Goal: Task Accomplishment & Management: Use online tool/utility

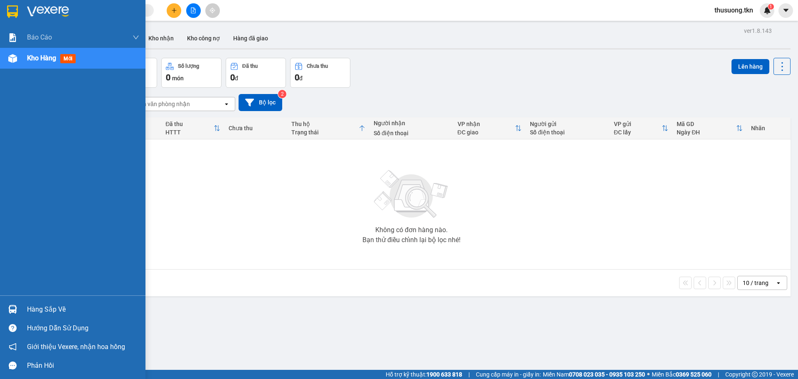
click at [37, 309] on div "Hàng sắp về" at bounding box center [83, 309] width 112 height 12
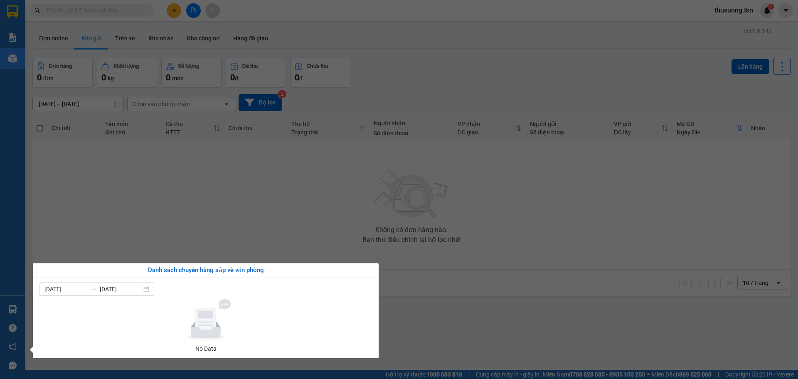
click at [197, 231] on section "Kết quả tìm kiếm ( 0 ) Bộ lọc No Data thusuong.tkn 1 Báo cáo Mẫu 1: Báo cáo dòn…" at bounding box center [399, 189] width 798 height 379
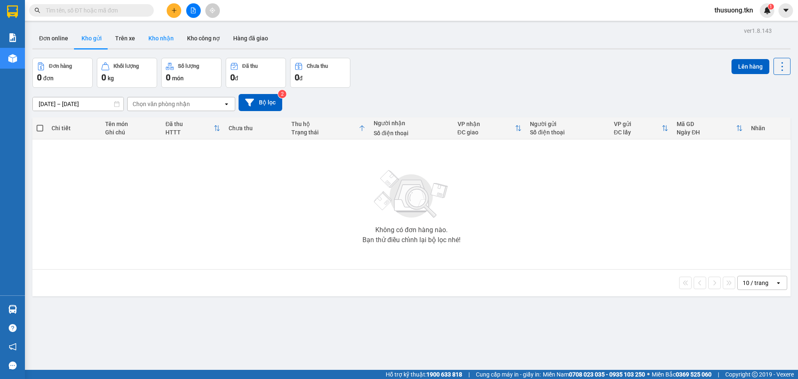
click at [163, 33] on button "Kho nhận" at bounding box center [161, 38] width 39 height 20
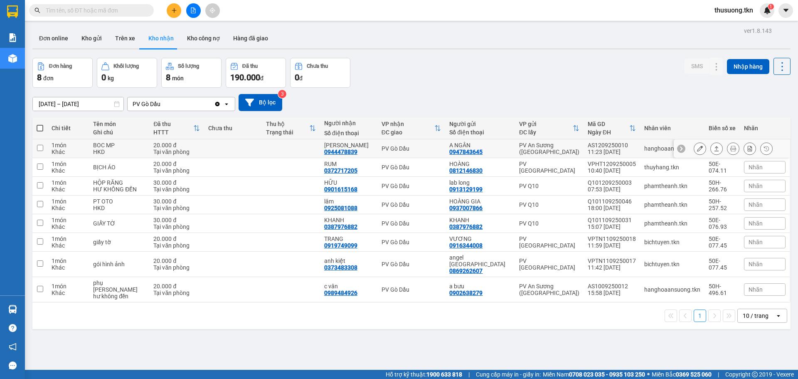
click at [711, 148] on button at bounding box center [717, 148] width 12 height 15
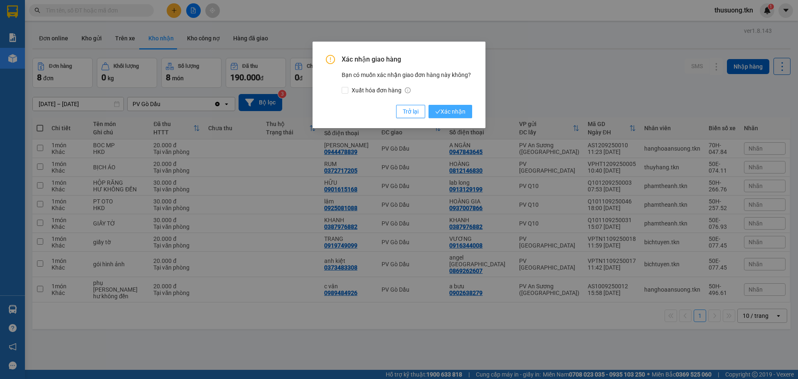
click at [460, 114] on span "Xác nhận" at bounding box center [450, 111] width 30 height 9
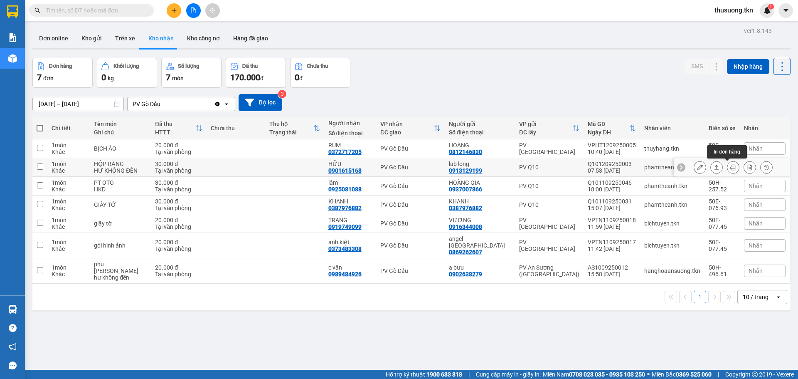
click at [714, 167] on button at bounding box center [717, 167] width 12 height 15
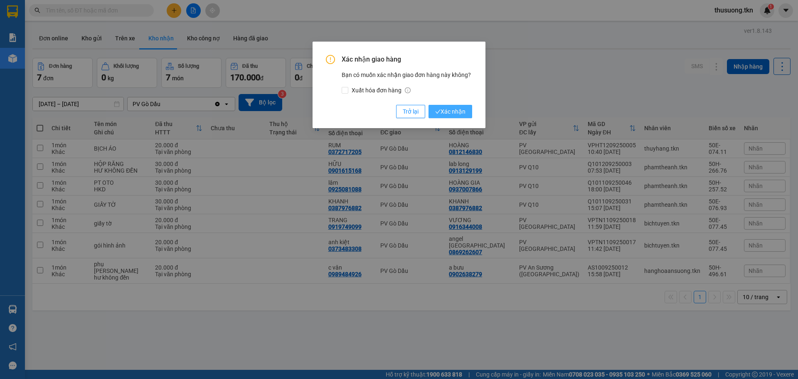
click at [458, 111] on span "Xác nhận" at bounding box center [450, 111] width 30 height 9
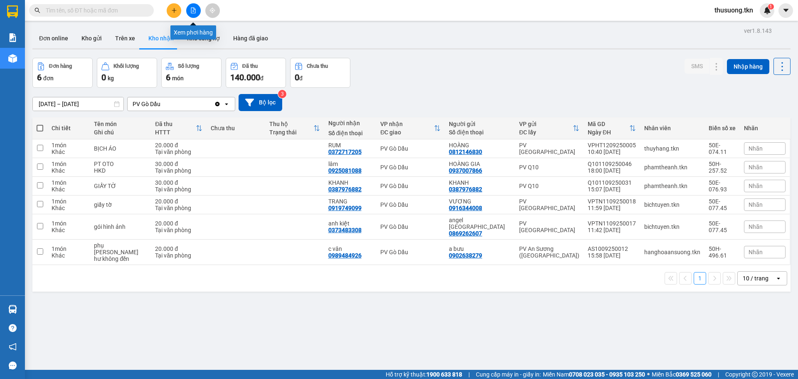
click at [175, 12] on icon "plus" at bounding box center [174, 10] width 6 height 6
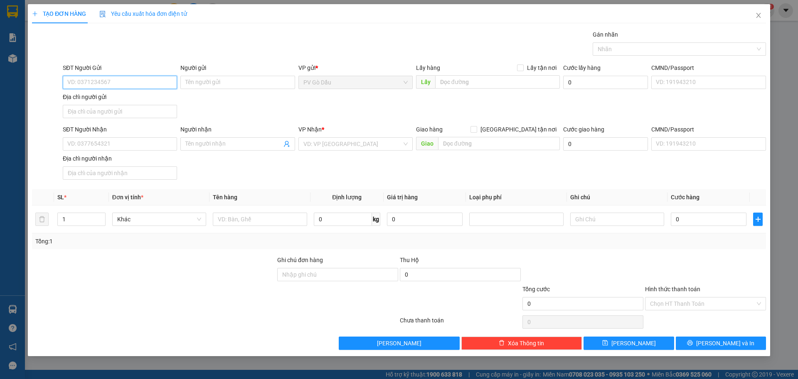
click at [136, 84] on input "SĐT Người Gửi" at bounding box center [120, 82] width 114 height 13
type input "0919766692"
click at [153, 96] on div "0919766692 - vinh" at bounding box center [120, 98] width 104 height 9
type input "vinh"
type input "0522509880"
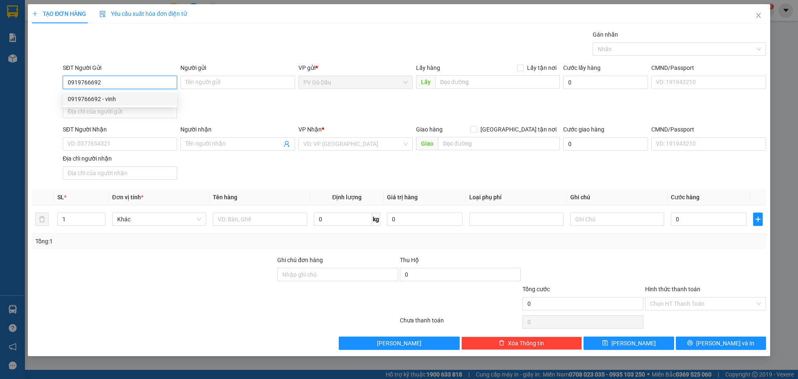
type input "A kiệt"
type input "20.000"
type input "0919766692"
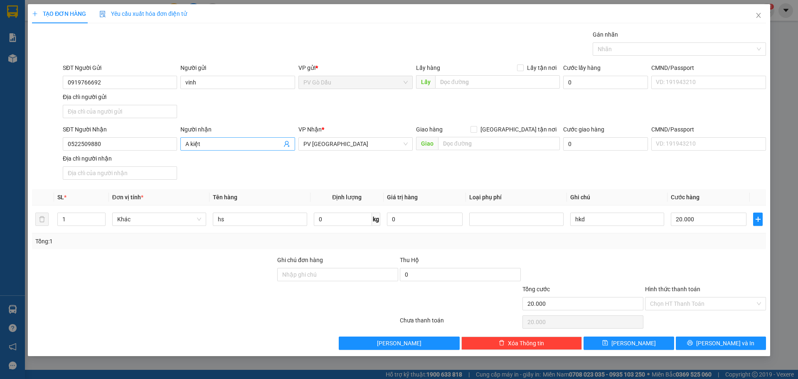
click at [209, 143] on input "A kiệt" at bounding box center [233, 143] width 96 height 9
type input "A"
click at [113, 144] on input "0522509880" at bounding box center [120, 143] width 114 height 13
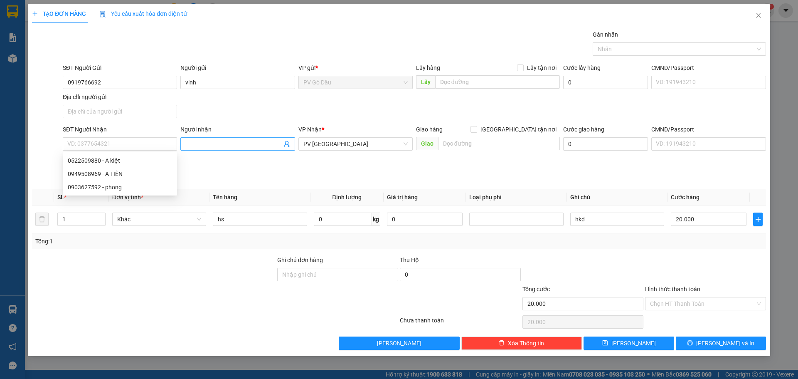
click at [201, 144] on input "Người nhận" at bounding box center [233, 143] width 96 height 9
type input "bích"
click at [158, 147] on input "SĐT Người Nhận" at bounding box center [120, 143] width 114 height 13
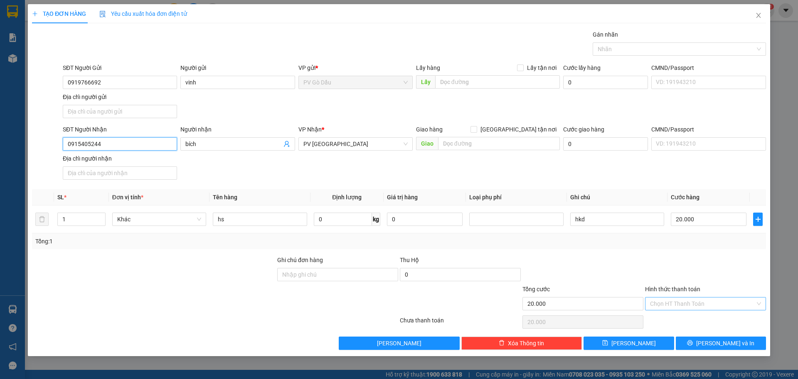
type input "0915405244"
click at [711, 307] on input "Hình thức thanh toán" at bounding box center [702, 303] width 105 height 12
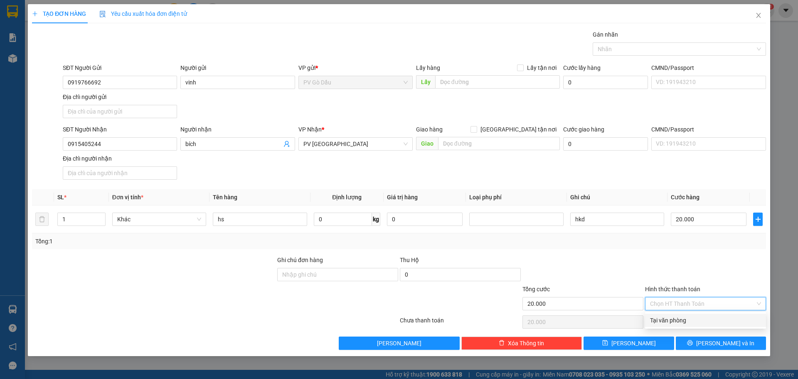
click at [696, 320] on div "Tại văn phòng" at bounding box center [705, 319] width 111 height 9
type input "0"
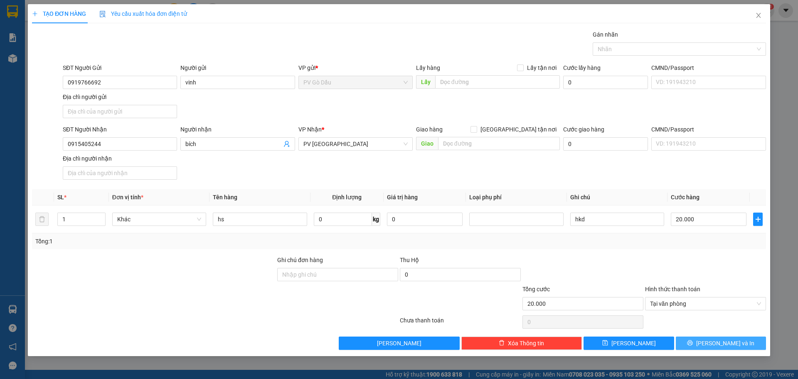
click at [693, 341] on icon "printer" at bounding box center [690, 343] width 6 height 6
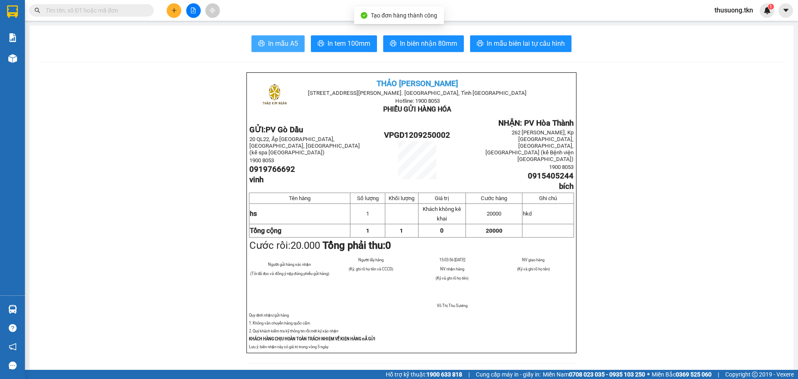
click at [285, 42] on span "In mẫu A5" at bounding box center [283, 43] width 30 height 10
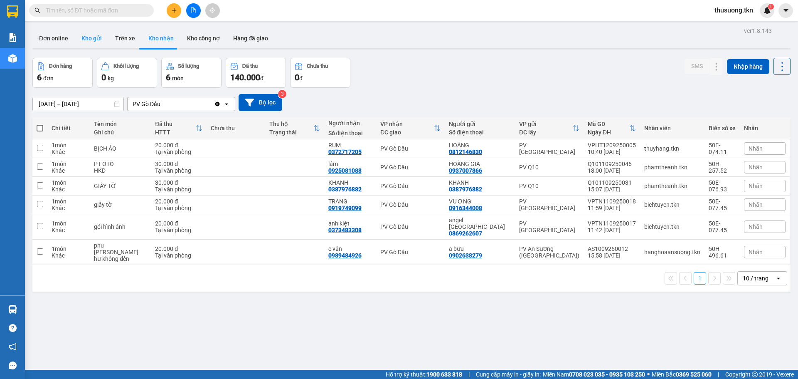
click at [99, 37] on button "Kho gửi" at bounding box center [92, 38] width 34 height 20
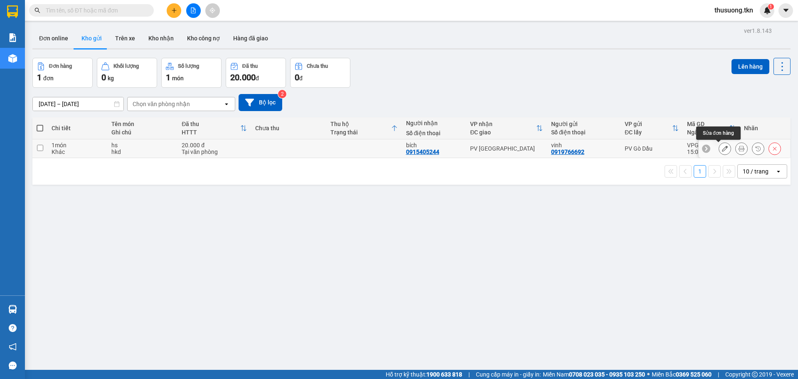
click at [722, 149] on button at bounding box center [725, 148] width 12 height 15
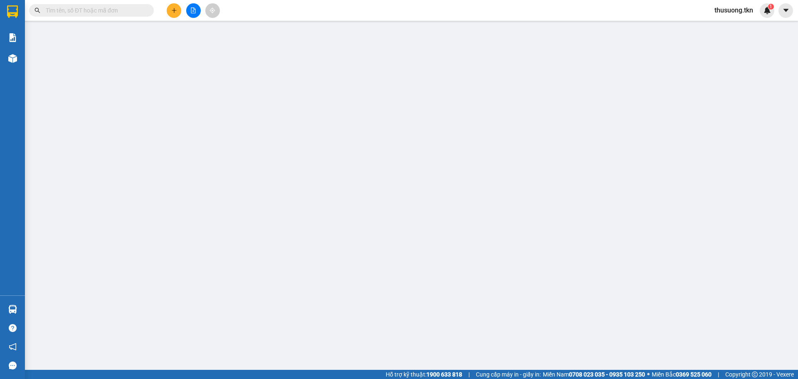
type input "0919766692"
type input "vinh"
type input "0915405244"
type input "bích"
type input "20.000"
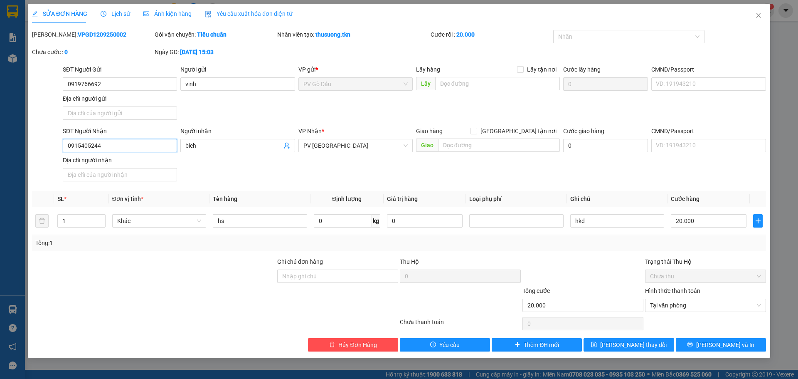
click at [105, 148] on input "0915405244" at bounding box center [120, 145] width 114 height 13
type input "0915405284"
click at [703, 342] on button "[PERSON_NAME] và In" at bounding box center [721, 344] width 90 height 13
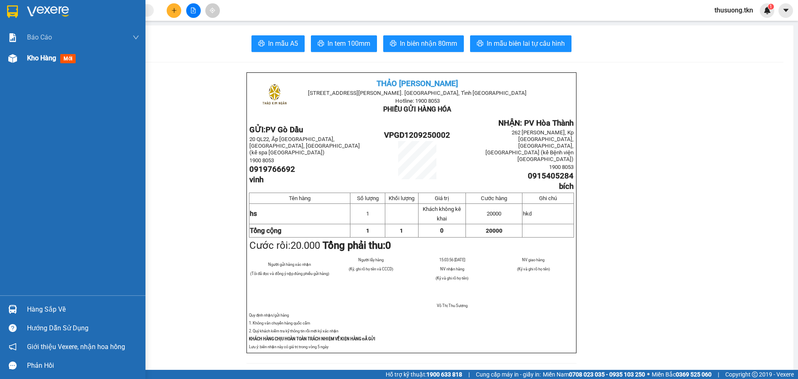
click at [32, 53] on div "Kho hàng mới" at bounding box center [53, 58] width 52 height 10
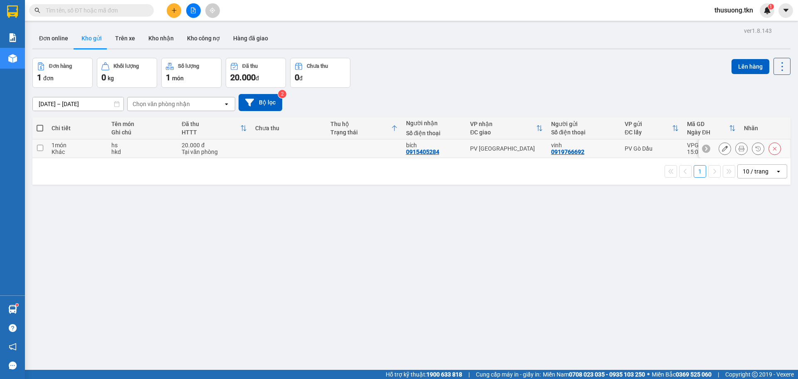
click at [84, 154] on div "Khác" at bounding box center [77, 151] width 51 height 7
checkbox input "true"
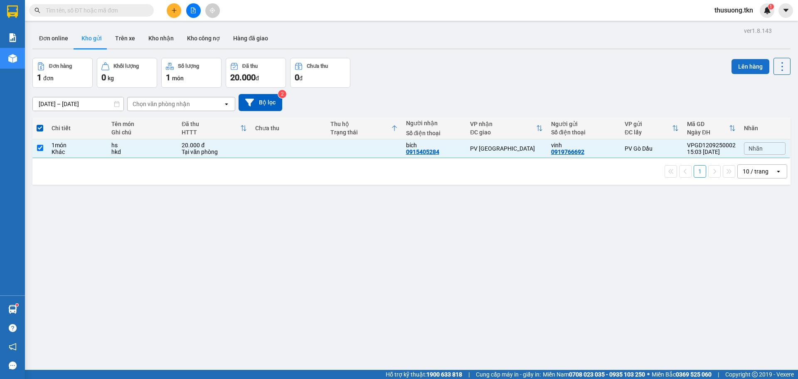
click at [747, 66] on button "Lên hàng" at bounding box center [751, 66] width 38 height 15
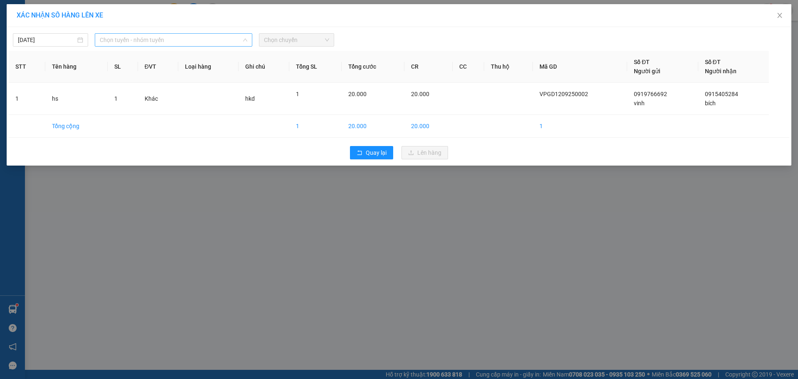
click at [222, 35] on span "Chọn tuyến - nhóm tuyến" at bounding box center [174, 40] width 148 height 12
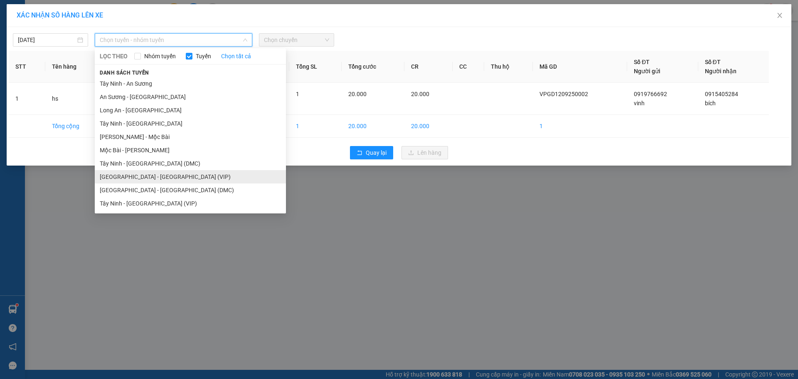
click at [155, 177] on li "[GEOGRAPHIC_DATA] - [GEOGRAPHIC_DATA] (VIP)" at bounding box center [190, 176] width 191 height 13
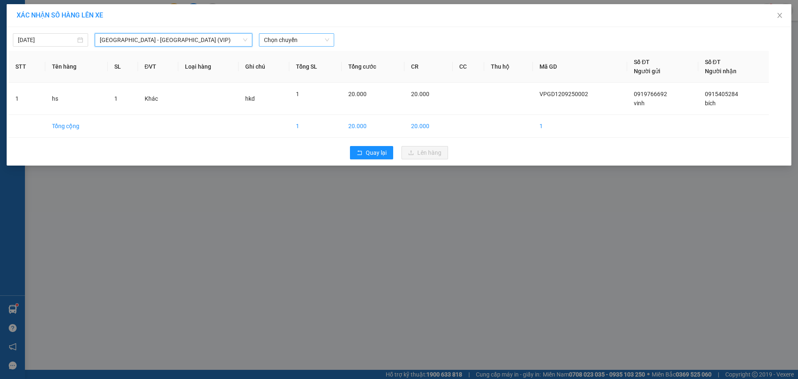
click at [313, 35] on span "Chọn chuyến" at bounding box center [296, 40] width 65 height 12
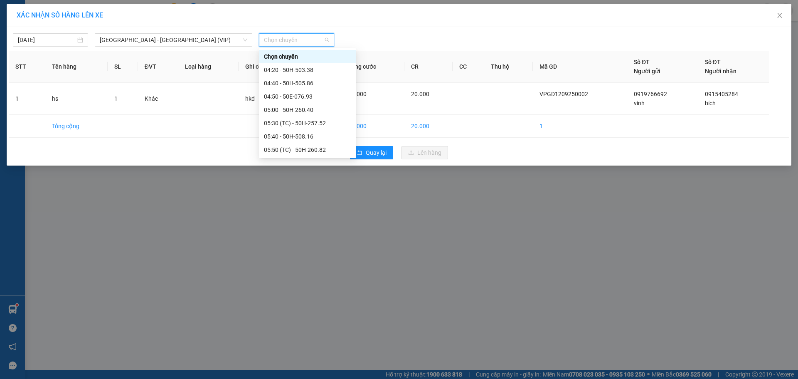
type input "4"
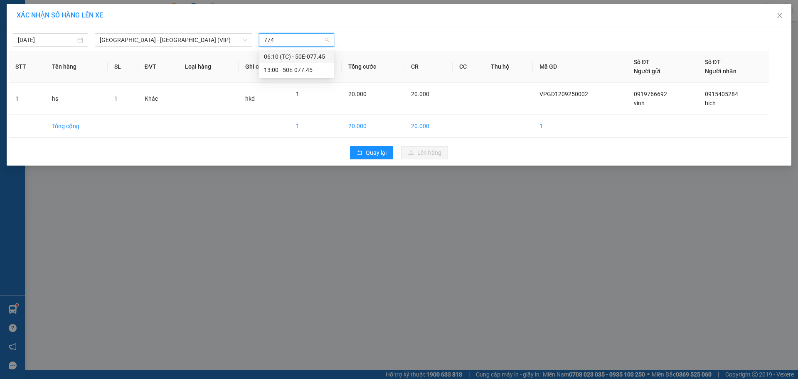
type input "7745"
click at [305, 71] on div "13:00 - 50E-077.45" at bounding box center [296, 69] width 65 height 9
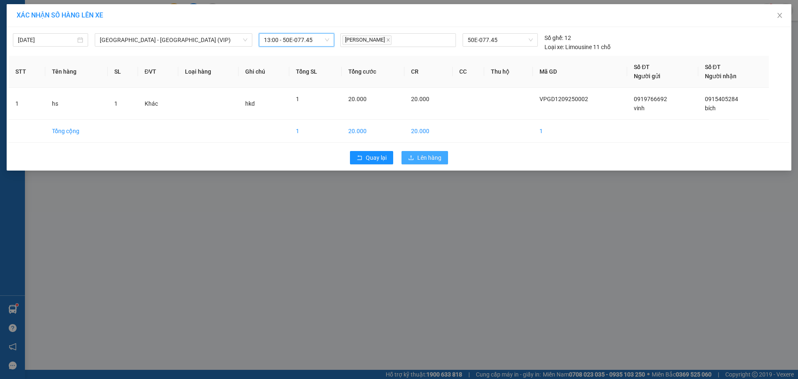
click at [421, 158] on span "Lên hàng" at bounding box center [429, 157] width 24 height 9
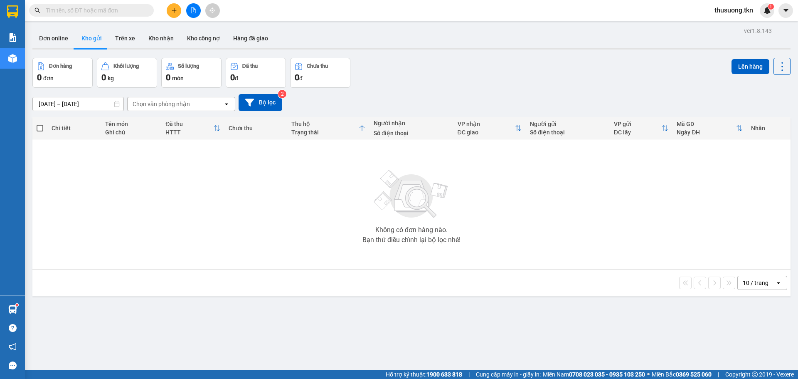
click at [623, 219] on div "Không có đơn hàng nào. Bạn thử điều chỉnh lại bộ lọc nhé!" at bounding box center [412, 204] width 750 height 125
click at [116, 37] on button "Trên xe" at bounding box center [124, 38] width 33 height 20
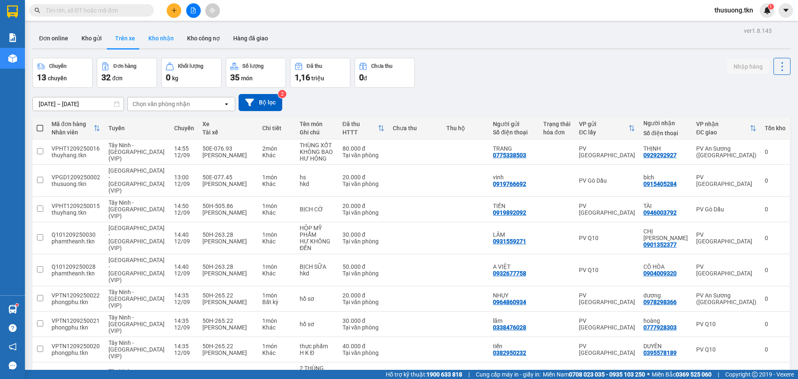
click at [155, 39] on button "Kho nhận" at bounding box center [161, 38] width 39 height 20
type input "[DATE] – [DATE]"
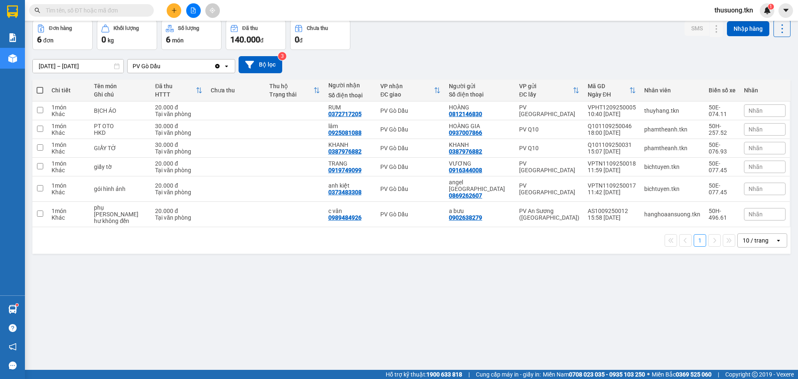
scroll to position [38, 0]
click at [357, 70] on div "[DATE] – [DATE] Press the down arrow key to interact with the calendar and sele…" at bounding box center [411, 64] width 758 height 17
click at [361, 67] on div "[DATE] – [DATE] Press the down arrow key to interact with the calendar and sele…" at bounding box center [411, 64] width 758 height 17
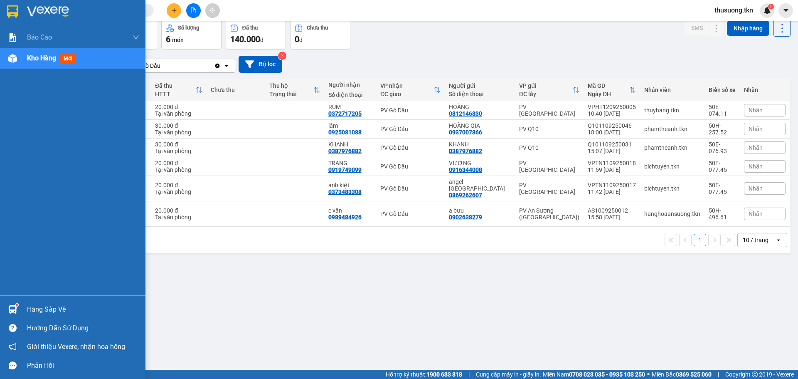
click at [23, 308] on div "Hàng sắp về" at bounding box center [72, 309] width 145 height 19
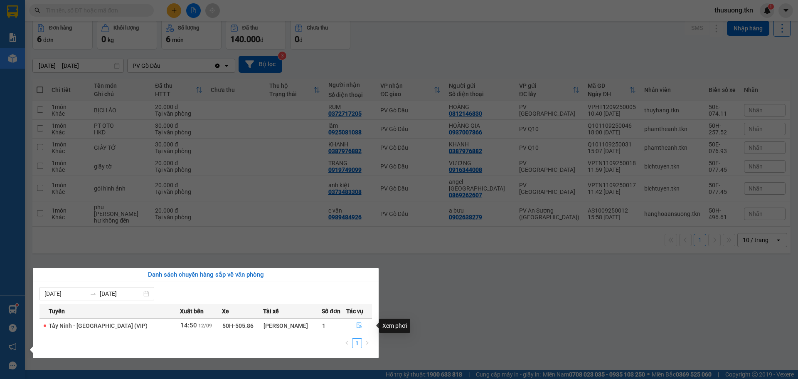
click at [357, 325] on icon "file-done" at bounding box center [359, 326] width 5 height 6
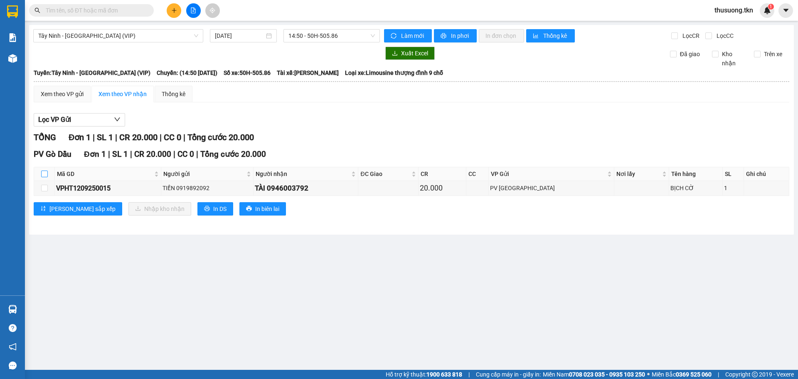
click at [44, 175] on input "checkbox" at bounding box center [44, 173] width 7 height 7
checkbox input "true"
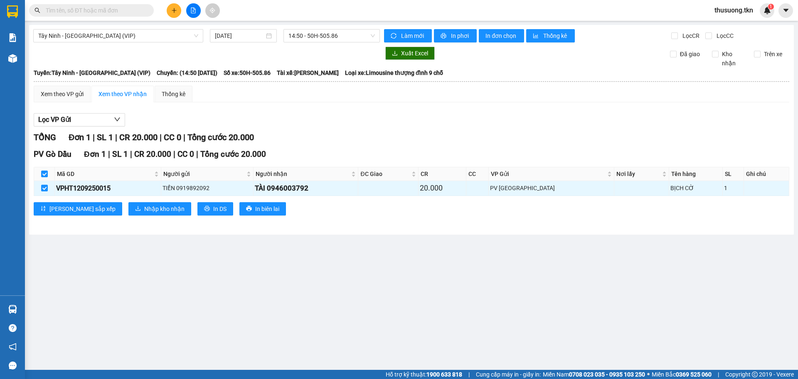
click at [143, 216] on div "PV Gò Dầu Đơn 1 | SL 1 | CR 20.000 | CC 0 | Tổng cước 20.000 Mã GD Người gửi Ng…" at bounding box center [412, 184] width 756 height 73
click at [146, 213] on span "Nhập kho nhận" at bounding box center [164, 208] width 40 height 9
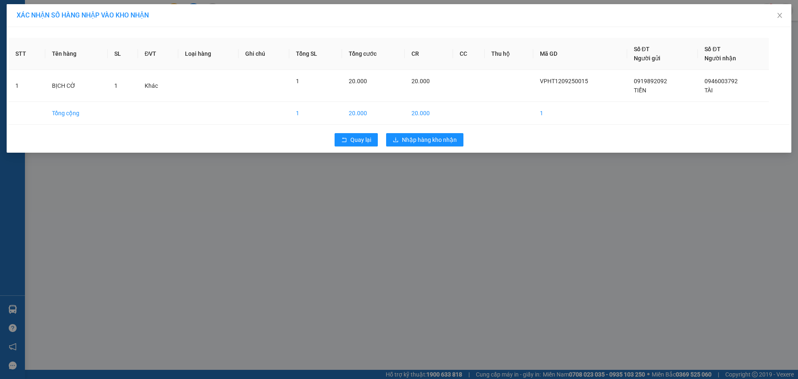
click at [431, 166] on div "XÁC NHẬN SỐ HÀNG NHẬP VÀO KHO NHẬN STT Tên hàng SL ĐVT Loại hàng Ghi chú Tổng S…" at bounding box center [399, 189] width 798 height 379
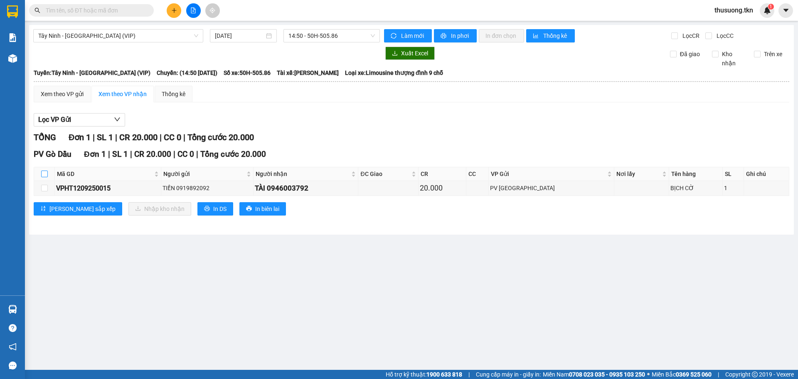
click at [43, 174] on input "checkbox" at bounding box center [44, 173] width 7 height 7
checkbox input "true"
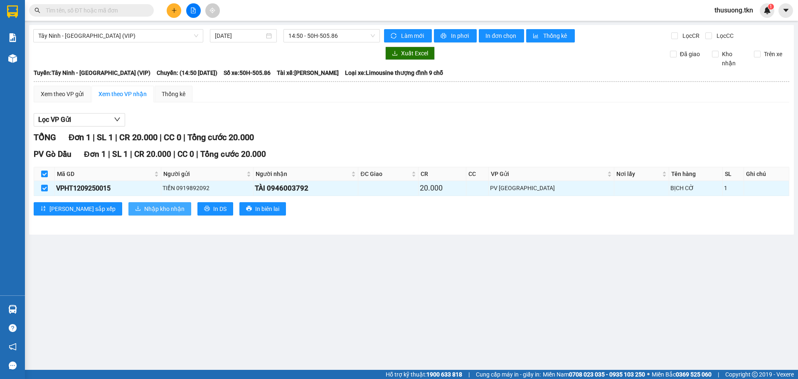
click at [144, 210] on span "Nhập kho nhận" at bounding box center [164, 208] width 40 height 9
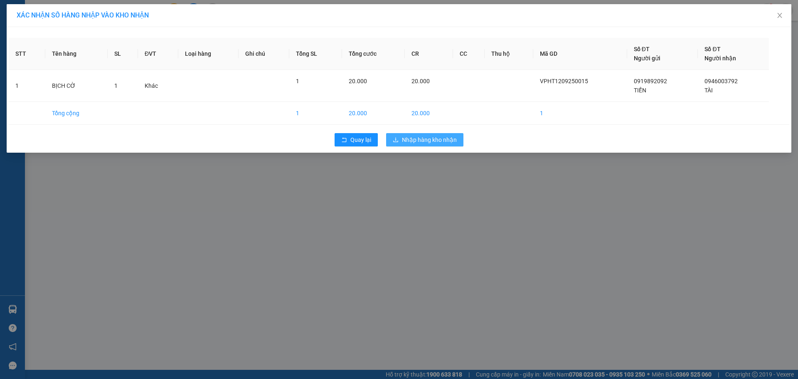
click at [407, 133] on button "Nhập hàng kho nhận" at bounding box center [424, 139] width 77 height 13
